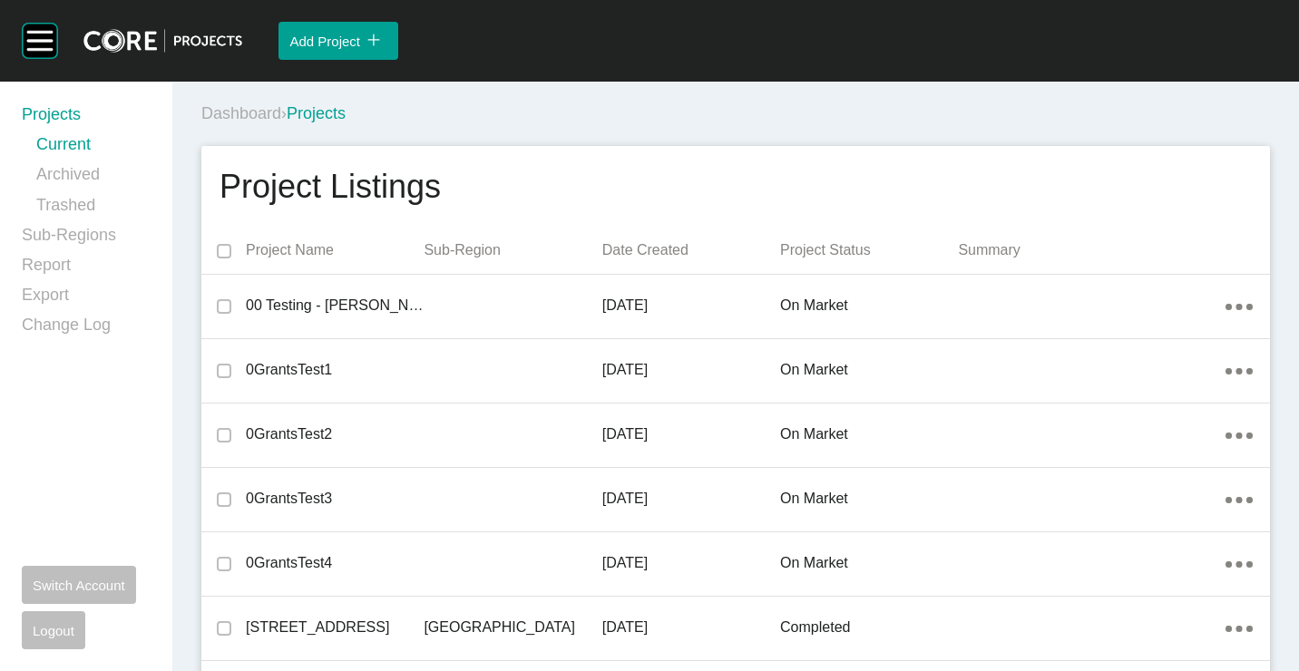
click at [773, 92] on div "Dashboard › Projects" at bounding box center [739, 114] width 1076 height 50
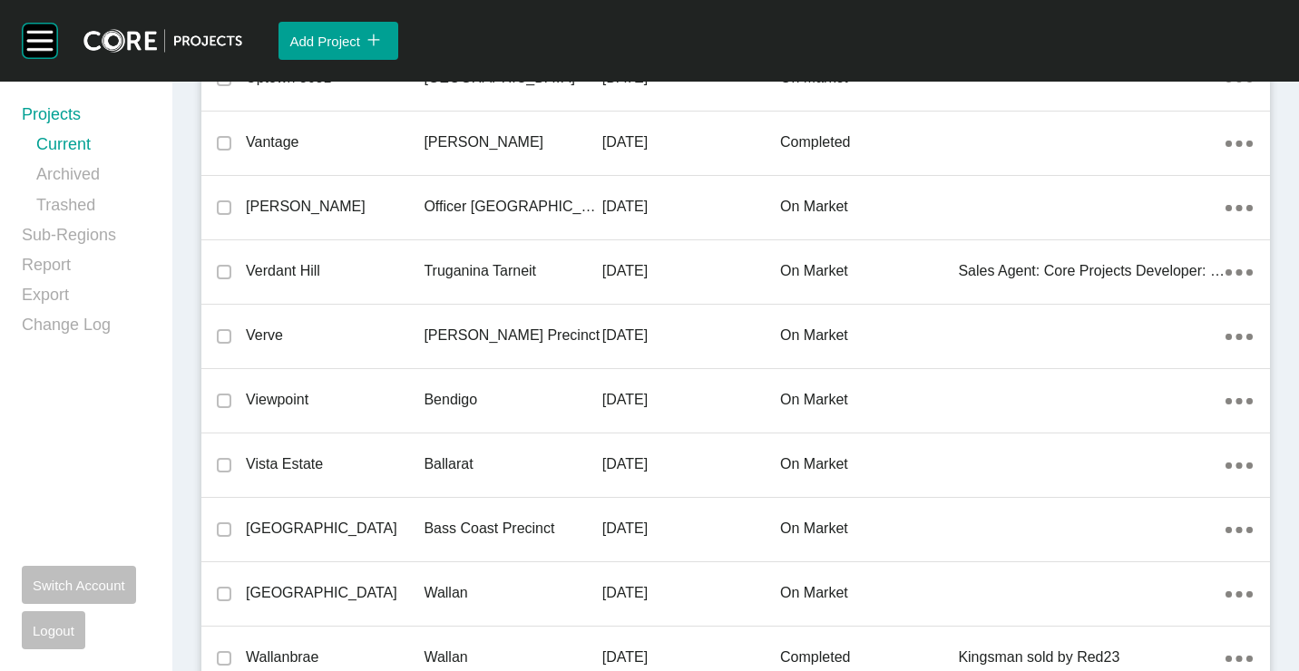
scroll to position [13108, 0]
